Goal: Task Accomplishment & Management: Manage account settings

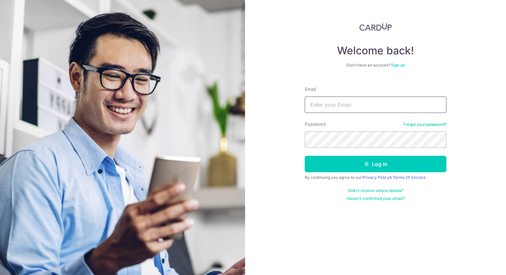
type input "[PERSON_NAME][EMAIL_ADDRESS][DOMAIN_NAME]"
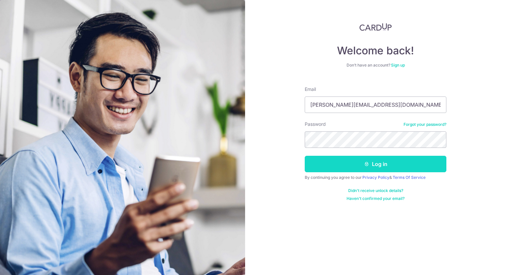
click at [380, 164] on button "Log in" at bounding box center [376, 164] width 142 height 16
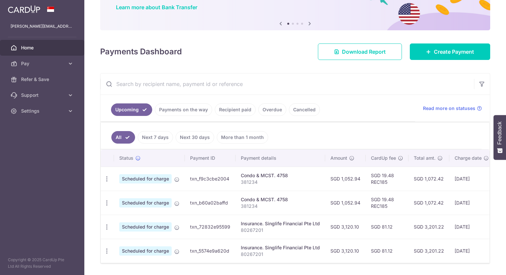
scroll to position [76, 0]
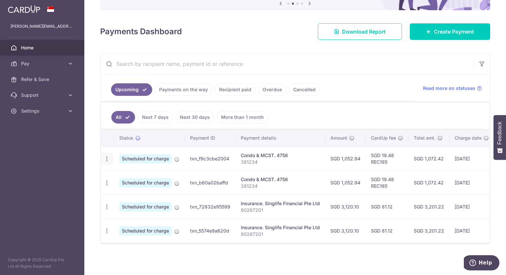
click at [109, 157] on icon "button" at bounding box center [107, 159] width 7 height 7
click at [131, 174] on span "Update payment" at bounding box center [142, 177] width 45 height 8
radio input "true"
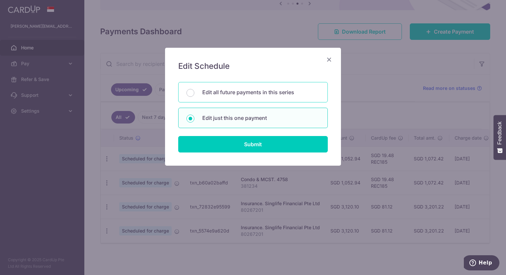
click at [251, 92] on p "Edit all future payments in this series" at bounding box center [260, 92] width 117 height 8
click at [195, 92] on input "Edit all future payments in this series" at bounding box center [191, 93] width 8 height 8
radio input "true"
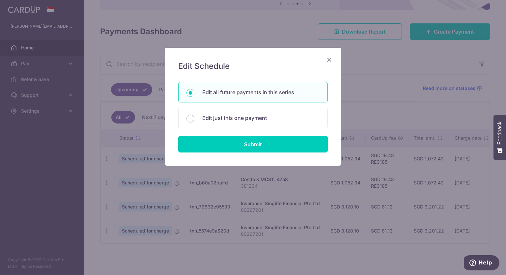
click at [328, 61] on icon "Close" at bounding box center [329, 59] width 8 height 8
